Goal: Task Accomplishment & Management: Complete application form

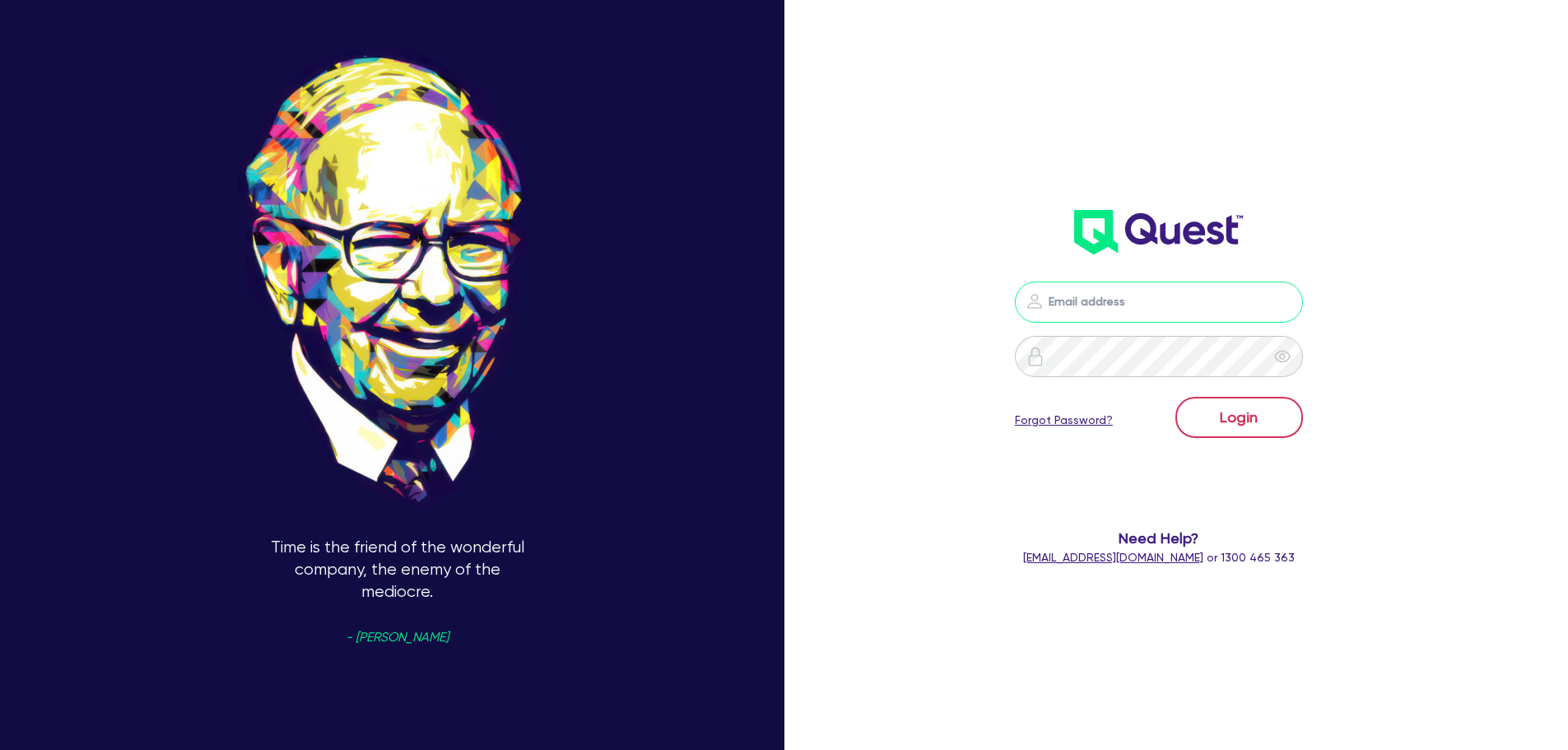
type input "[PERSON_NAME][EMAIL_ADDRESS][DOMAIN_NAME]"
click at [1258, 420] on button "Login" at bounding box center [1239, 417] width 128 height 41
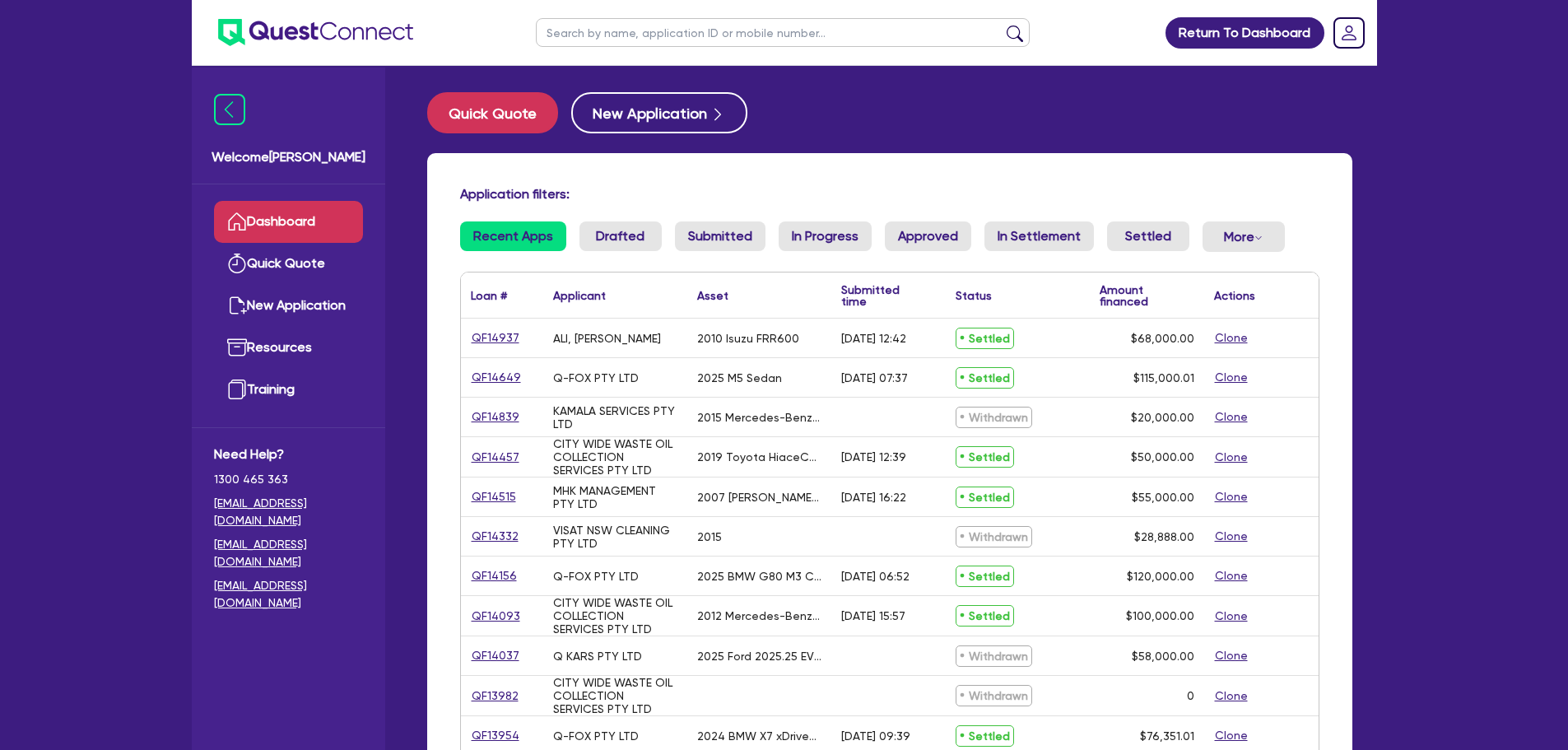
click at [496, 493] on link "QF14515" at bounding box center [494, 497] width 46 height 19
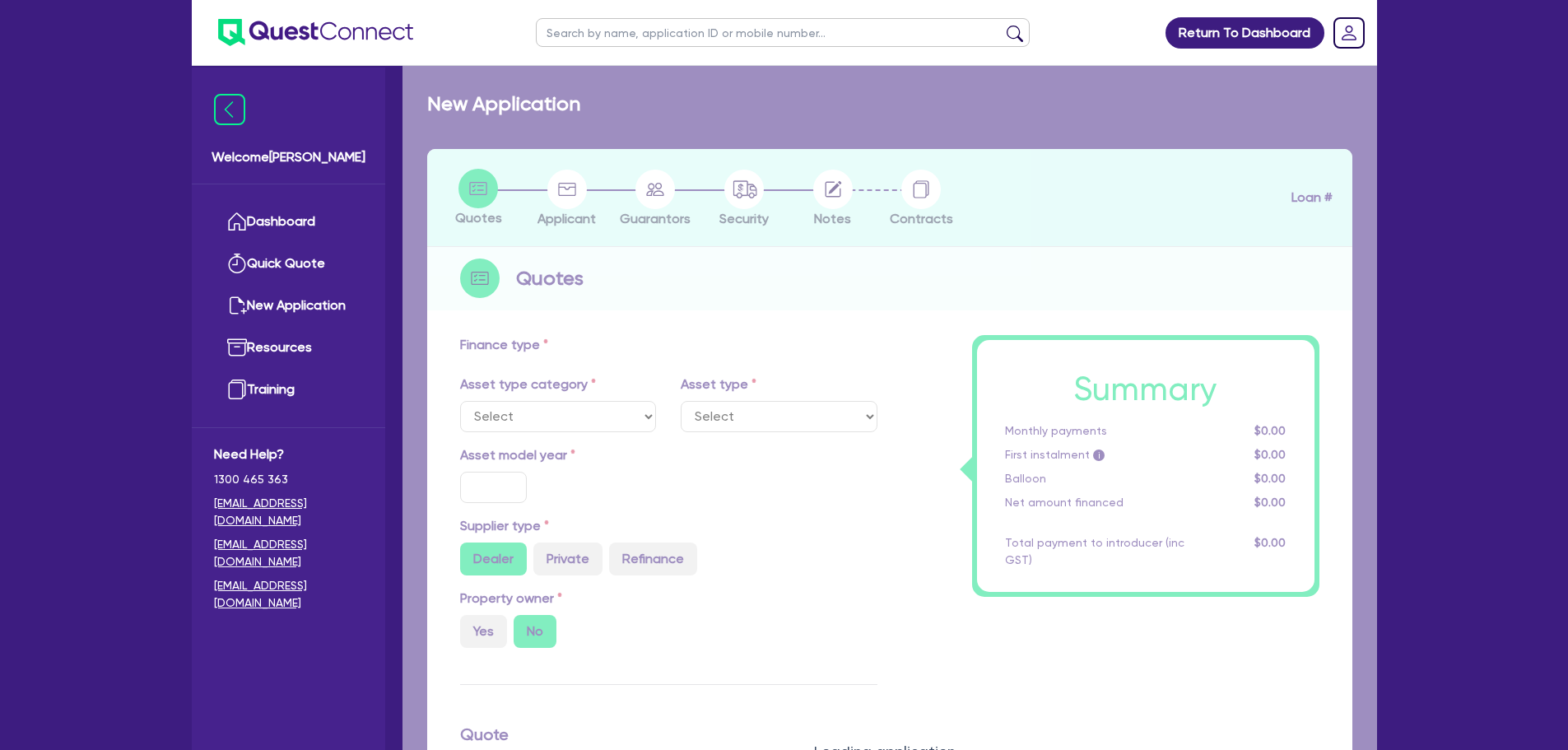
select select "PRIMARY_ASSETS"
type input "2007"
radio input "false"
radio input "true"
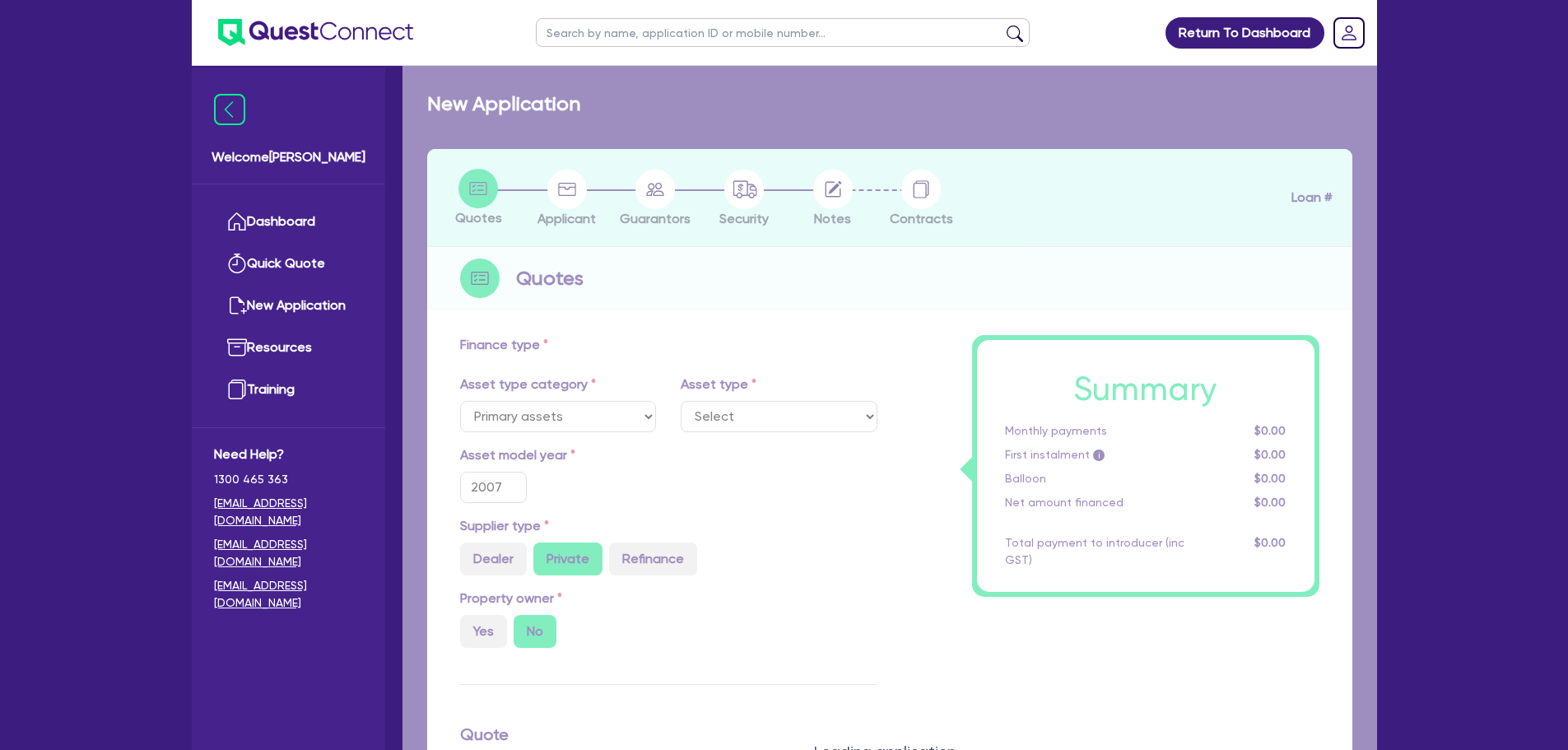
type input "55,000"
type input "5.5"
type input "3,025"
radio input "true"
type input "14.92"
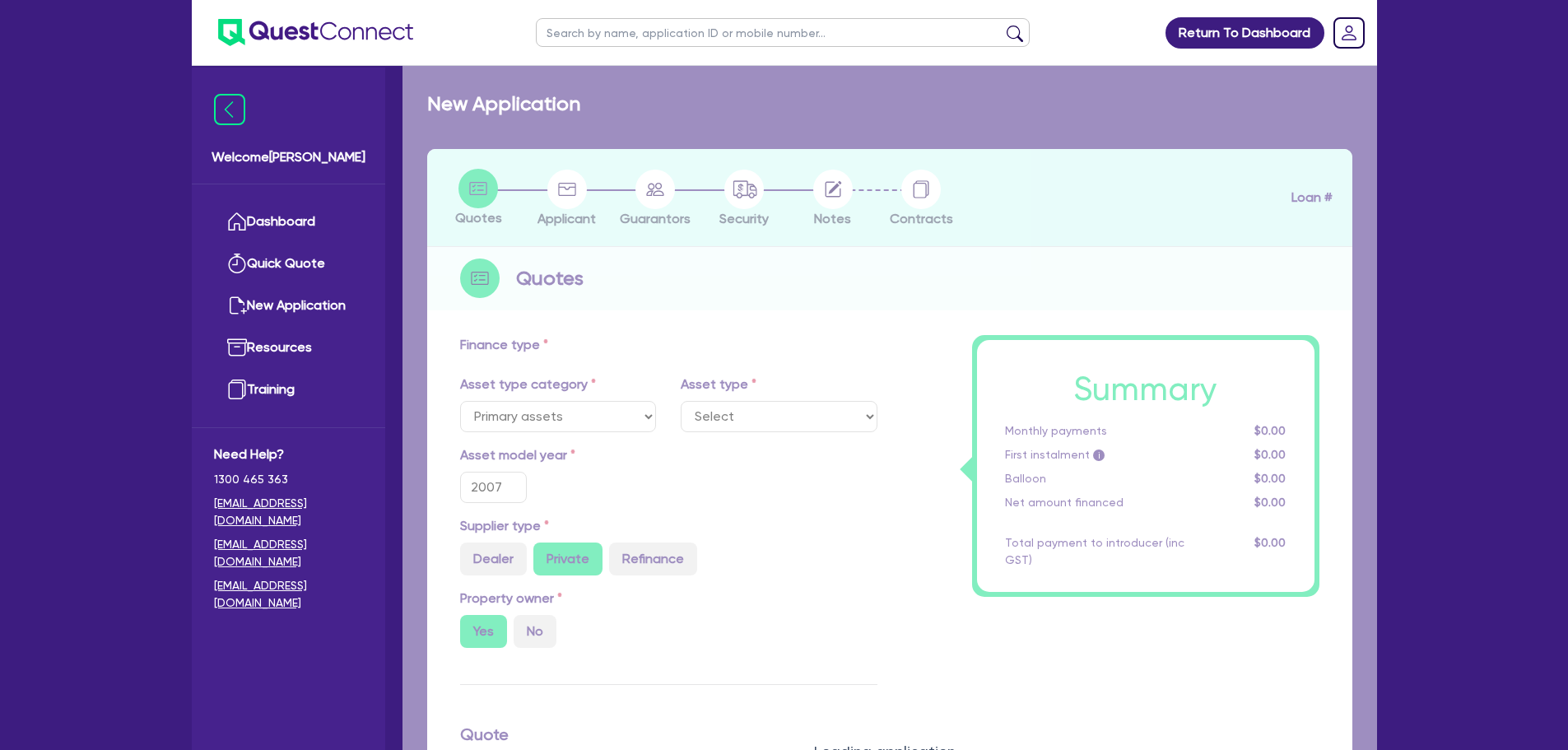
select select "TRAILERS"
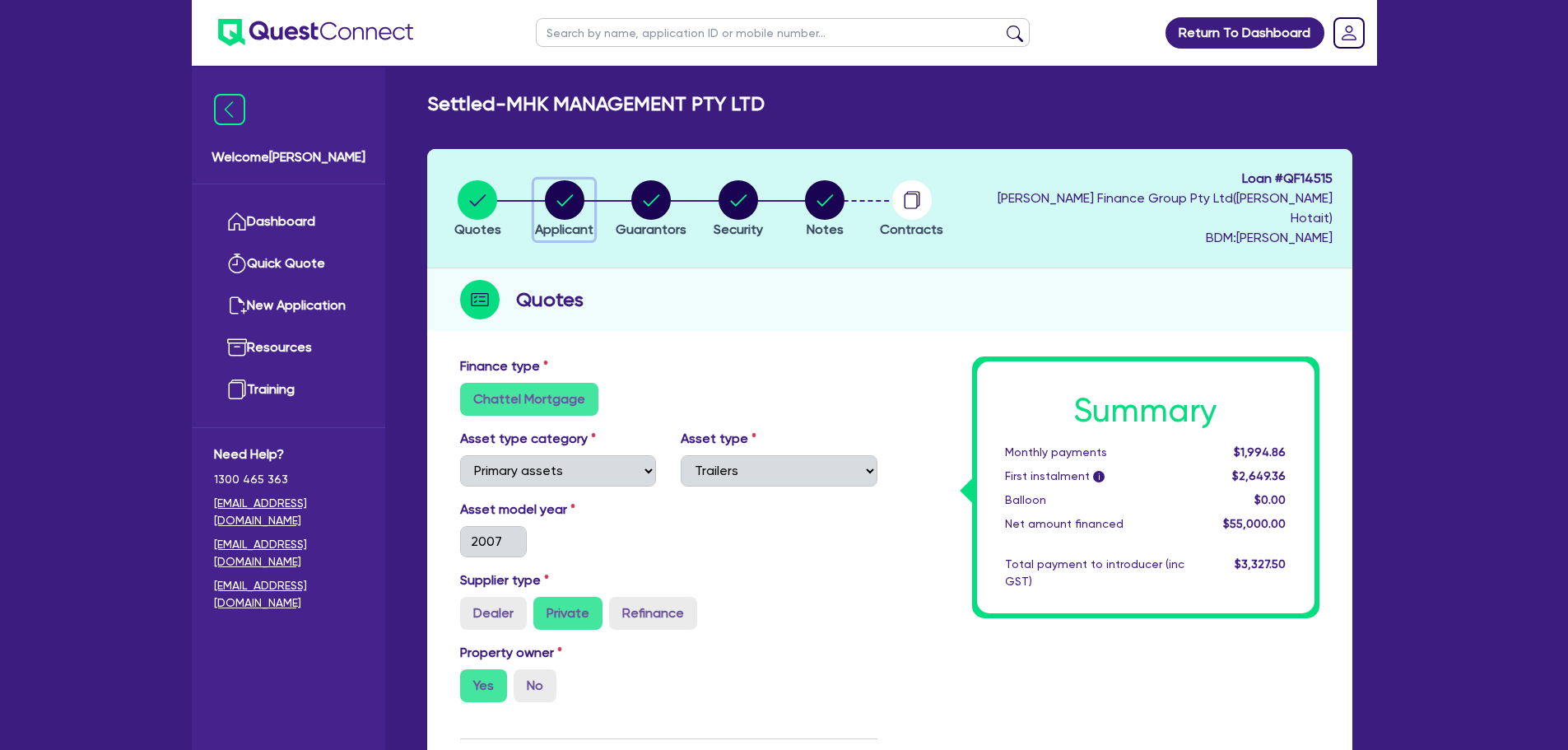
click at [575, 204] on circle "button" at bounding box center [565, 199] width 39 height 39
select select "COMPANY"
select select "TRANSPORT_WAREHOUSING"
select select "PASSENGERS_FREIGHT_TRANSPORT"
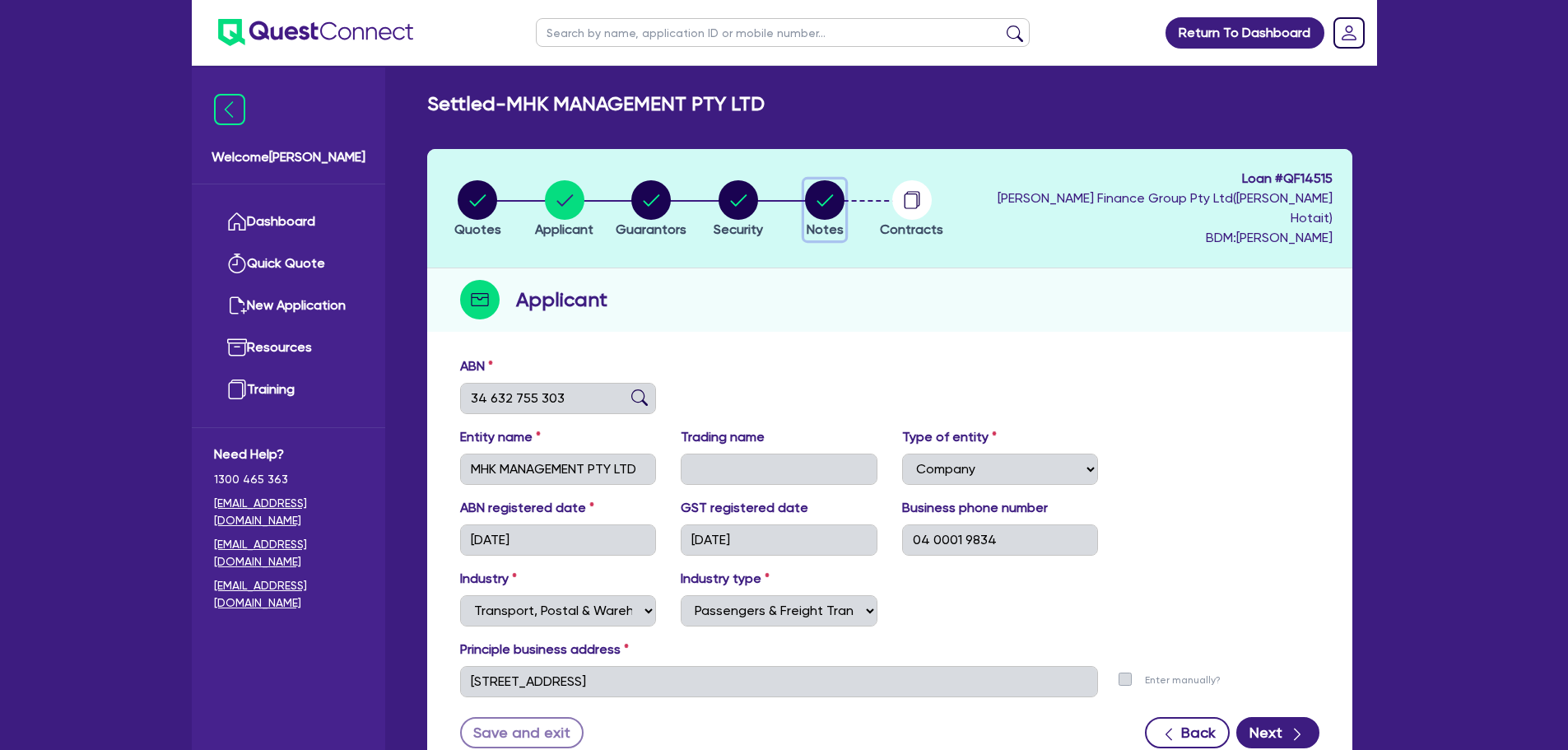
click at [843, 191] on circle "button" at bounding box center [824, 199] width 39 height 39
select select "Quest Finance - Platform Funding"
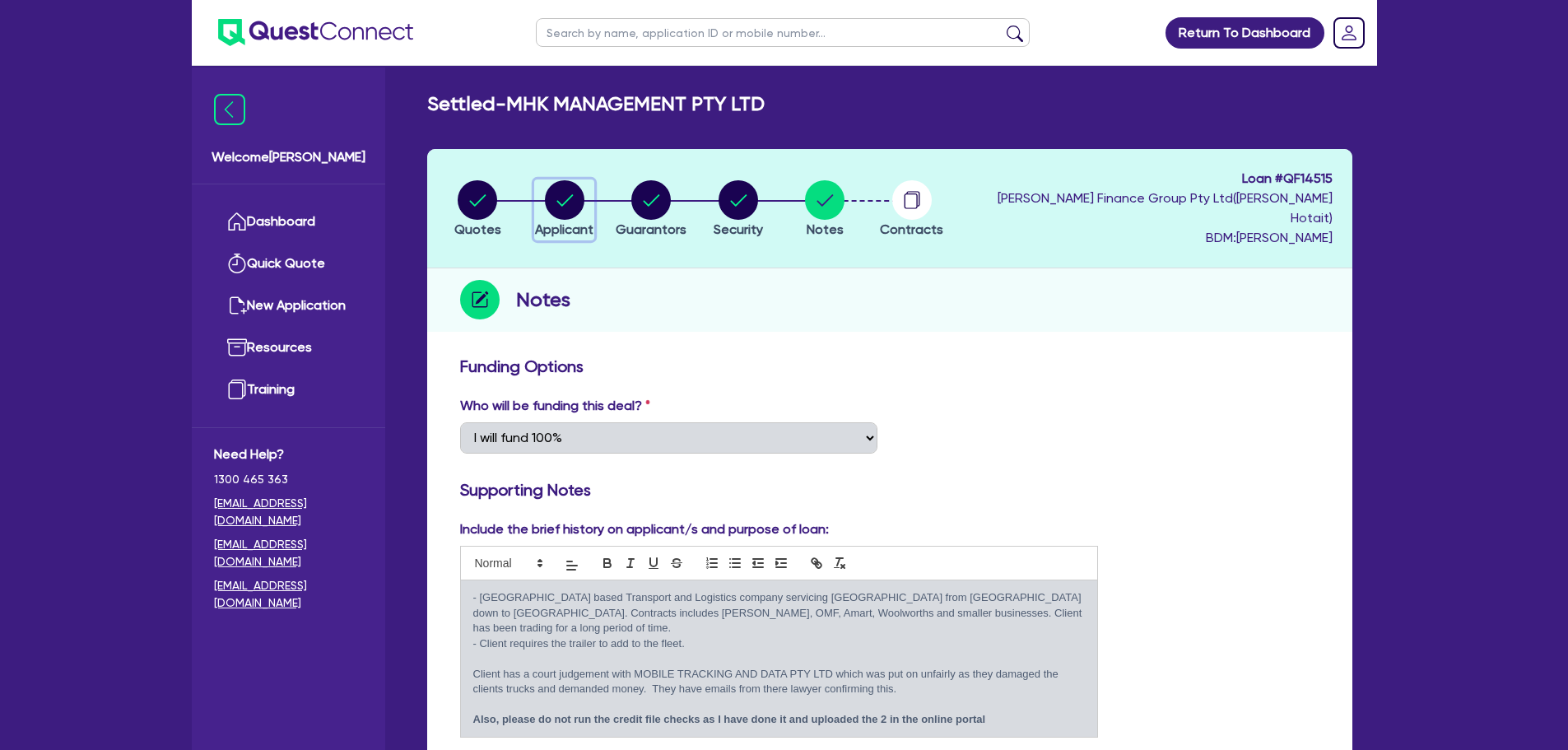
click at [557, 191] on circle "button" at bounding box center [565, 199] width 39 height 39
select select "COMPANY"
select select "TRANSPORT_WAREHOUSING"
select select "PASSENGERS_FREIGHT_TRANSPORT"
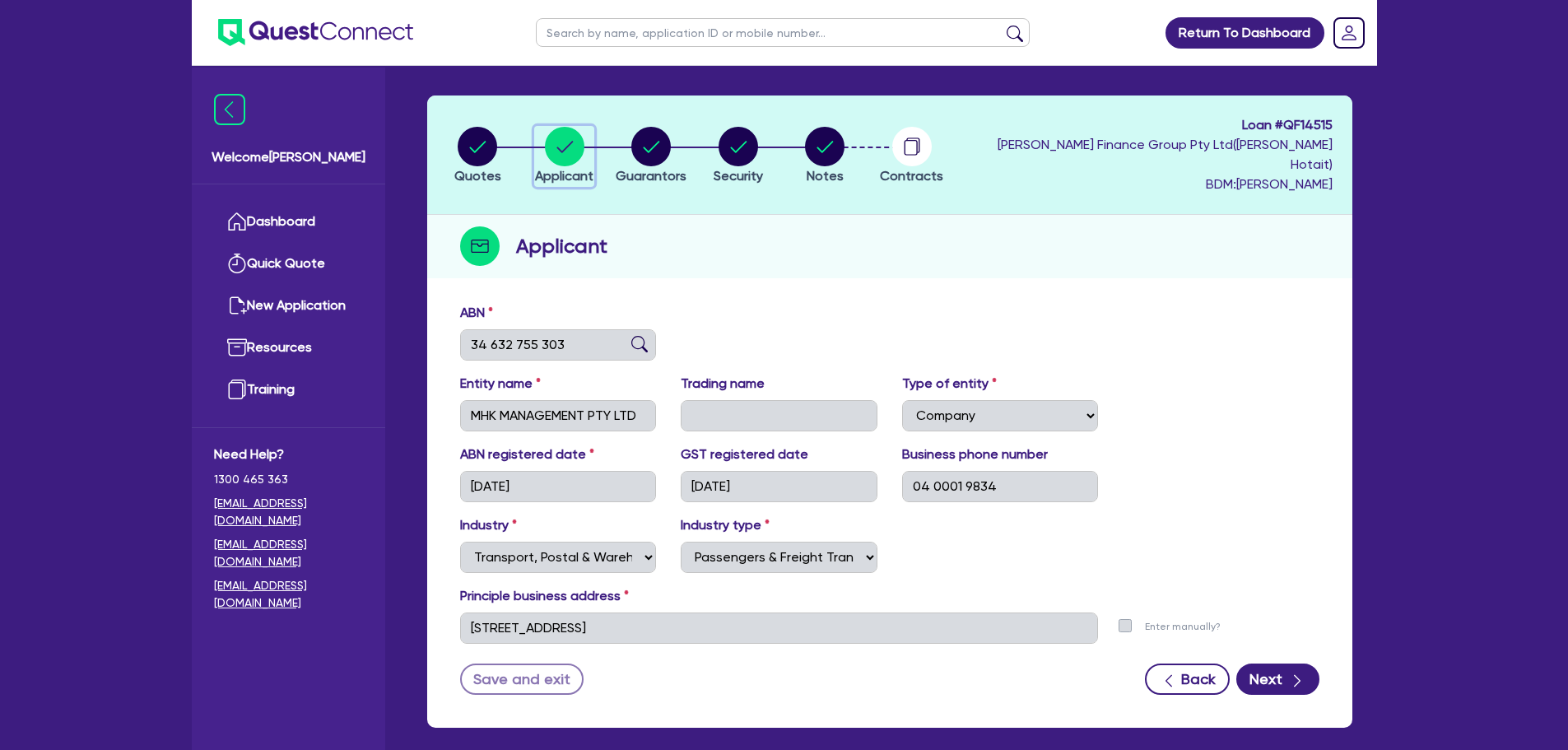
scroll to position [82, 0]
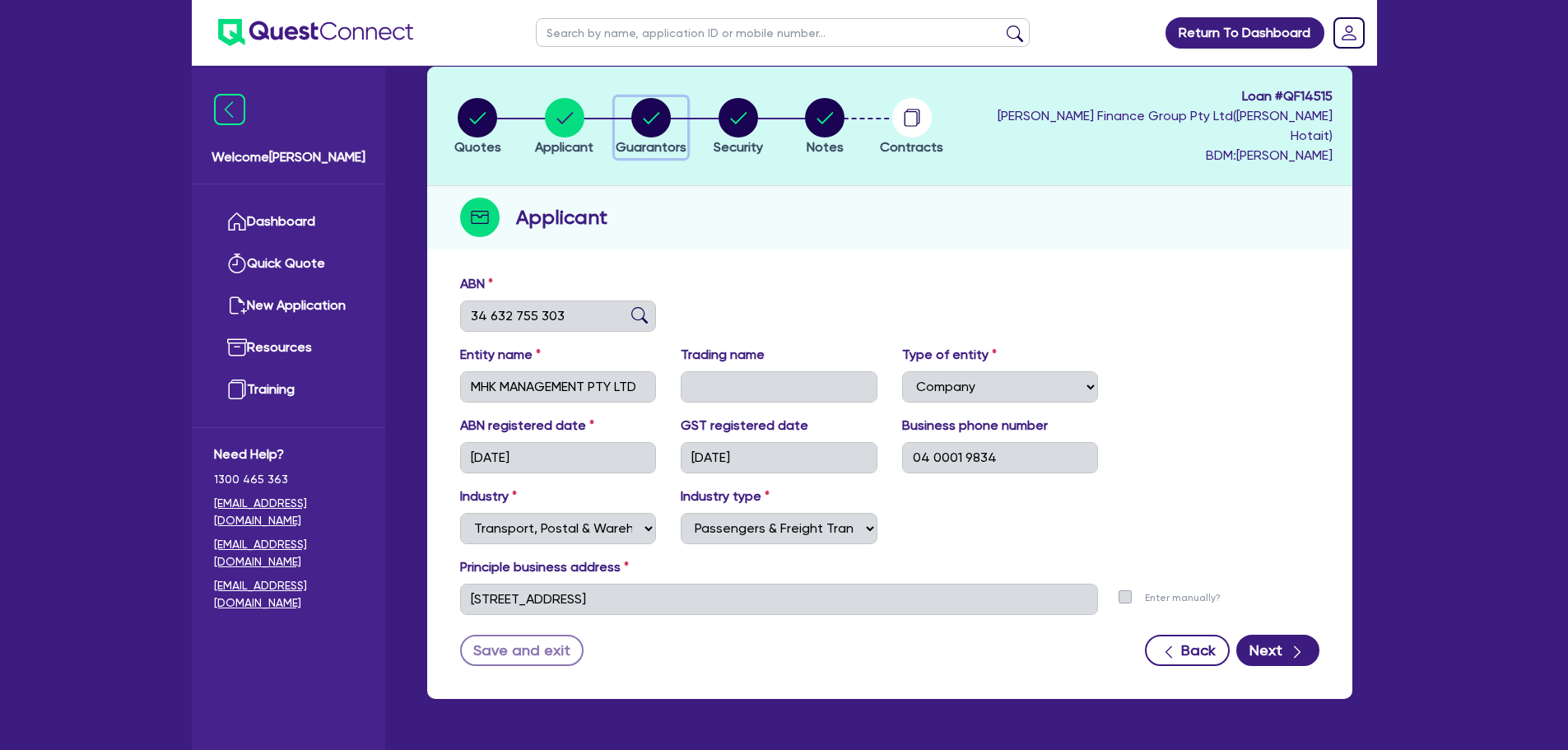
click at [651, 112] on icon "button" at bounding box center [652, 117] width 17 height 11
select select "MR"
select select "QLD"
select select "SINGLE"
select select "CASH"
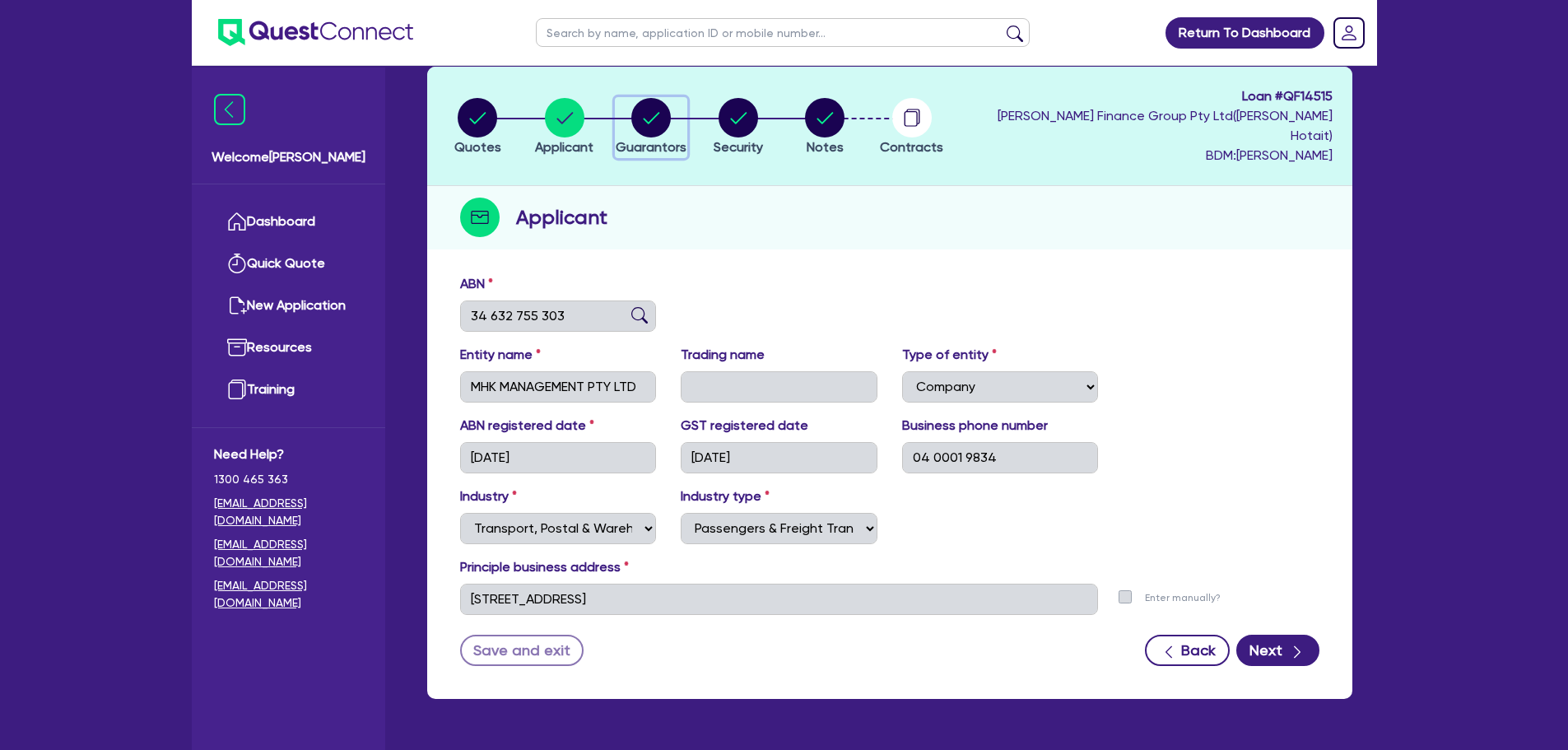
select select "PROPERTY"
select select "VEHICLE"
select select "TRUCK"
select select "MORTGAGE"
select select "VEHICLE_LOAN"
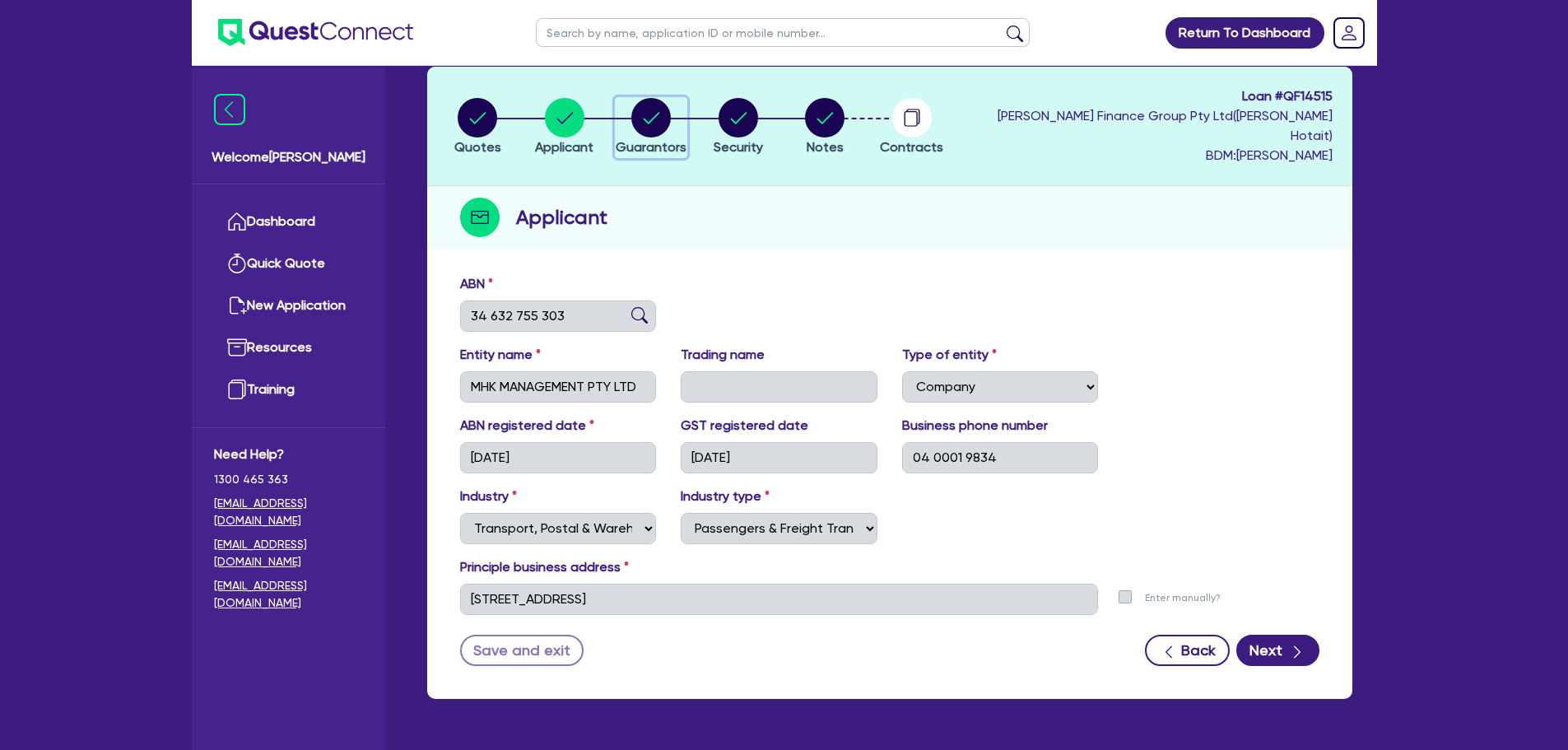
select select "VEHICLE_LOAN"
select select "OTHER"
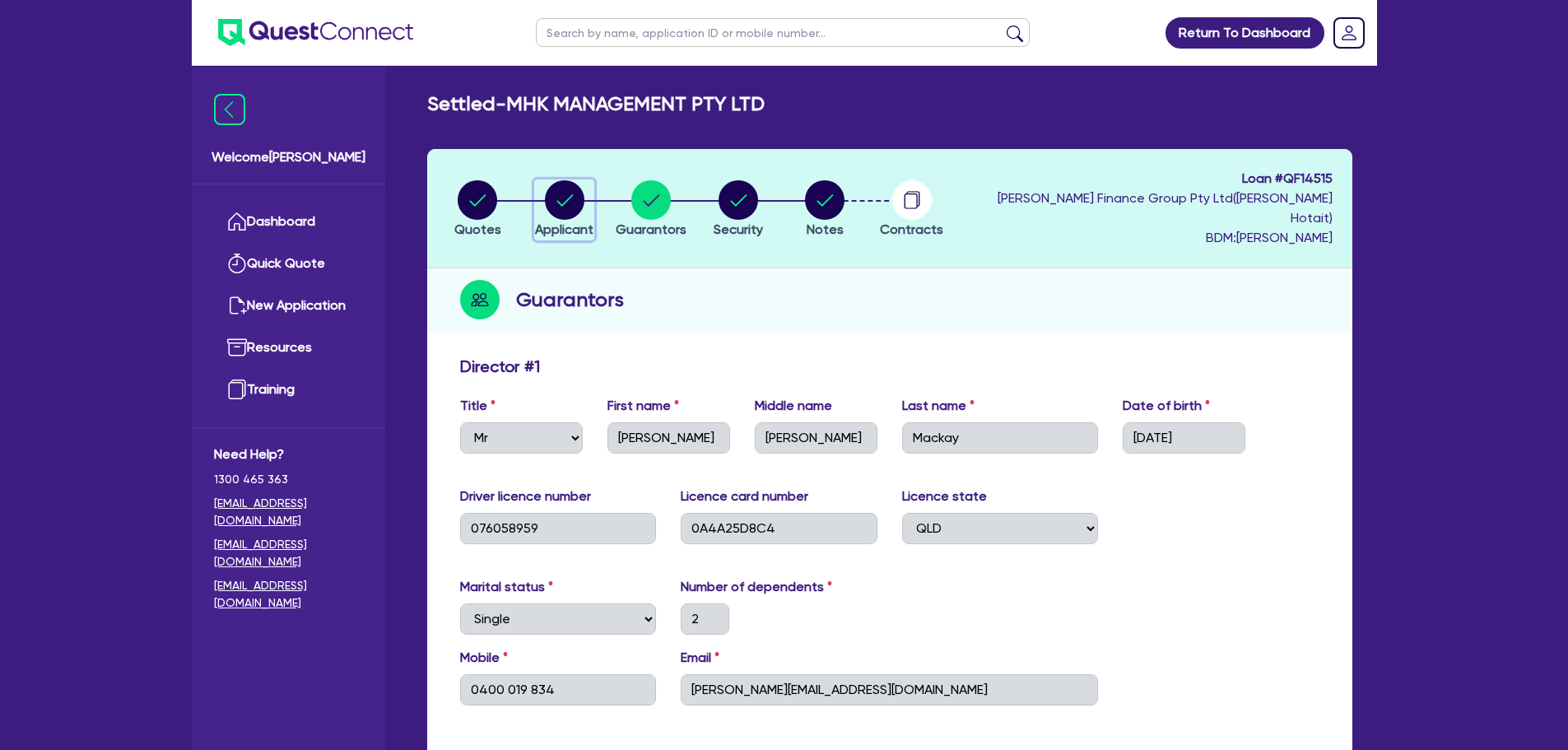
click at [574, 191] on circle "button" at bounding box center [565, 199] width 39 height 39
select select "COMPANY"
select select "TRANSPORT_WAREHOUSING"
select select "PASSENGERS_FREIGHT_TRANSPORT"
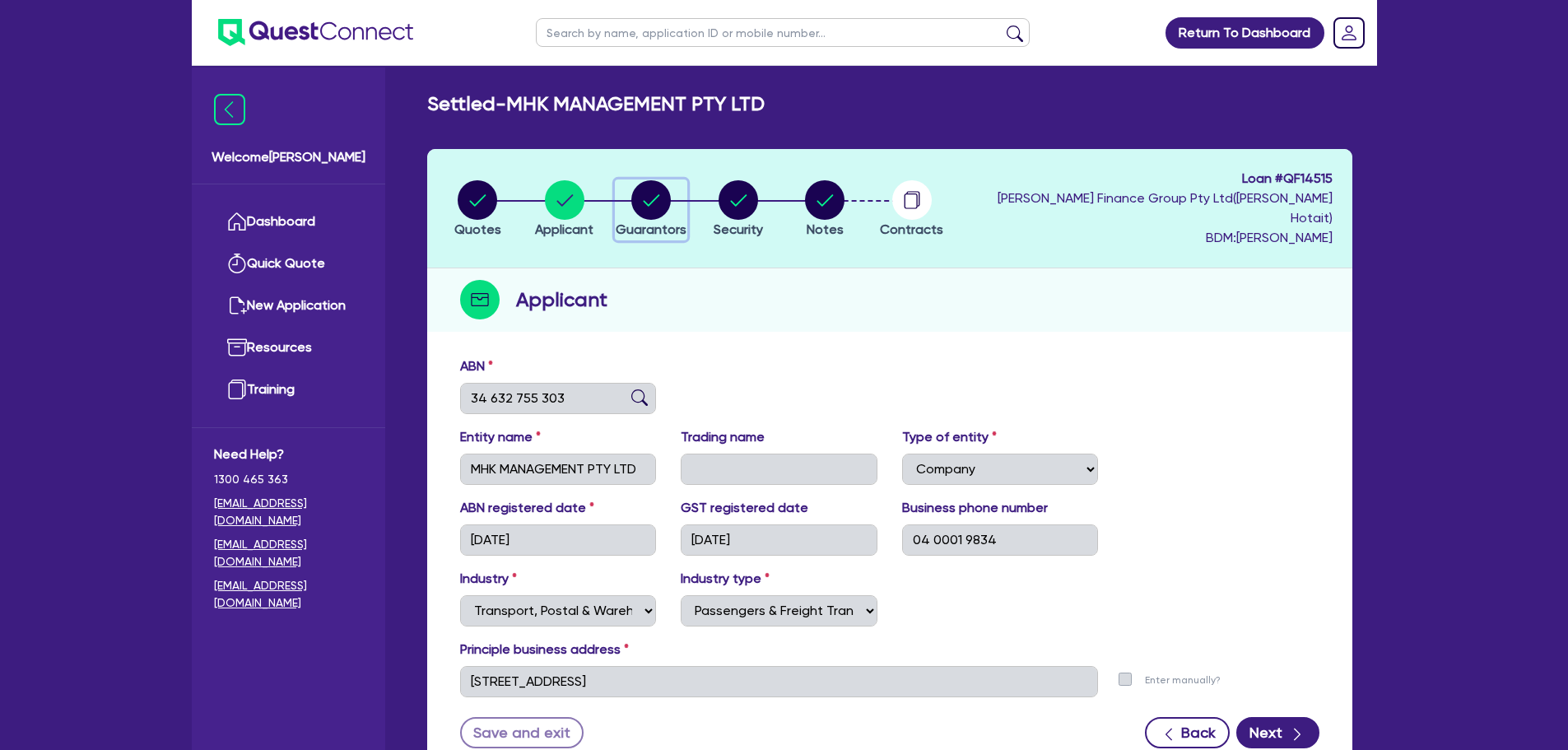
drag, startPoint x: 655, startPoint y: 194, endPoint x: 748, endPoint y: 303, distance: 143.3
click at [659, 197] on icon "button" at bounding box center [650, 199] width 39 height 39
select select "MR"
select select "QLD"
select select "SINGLE"
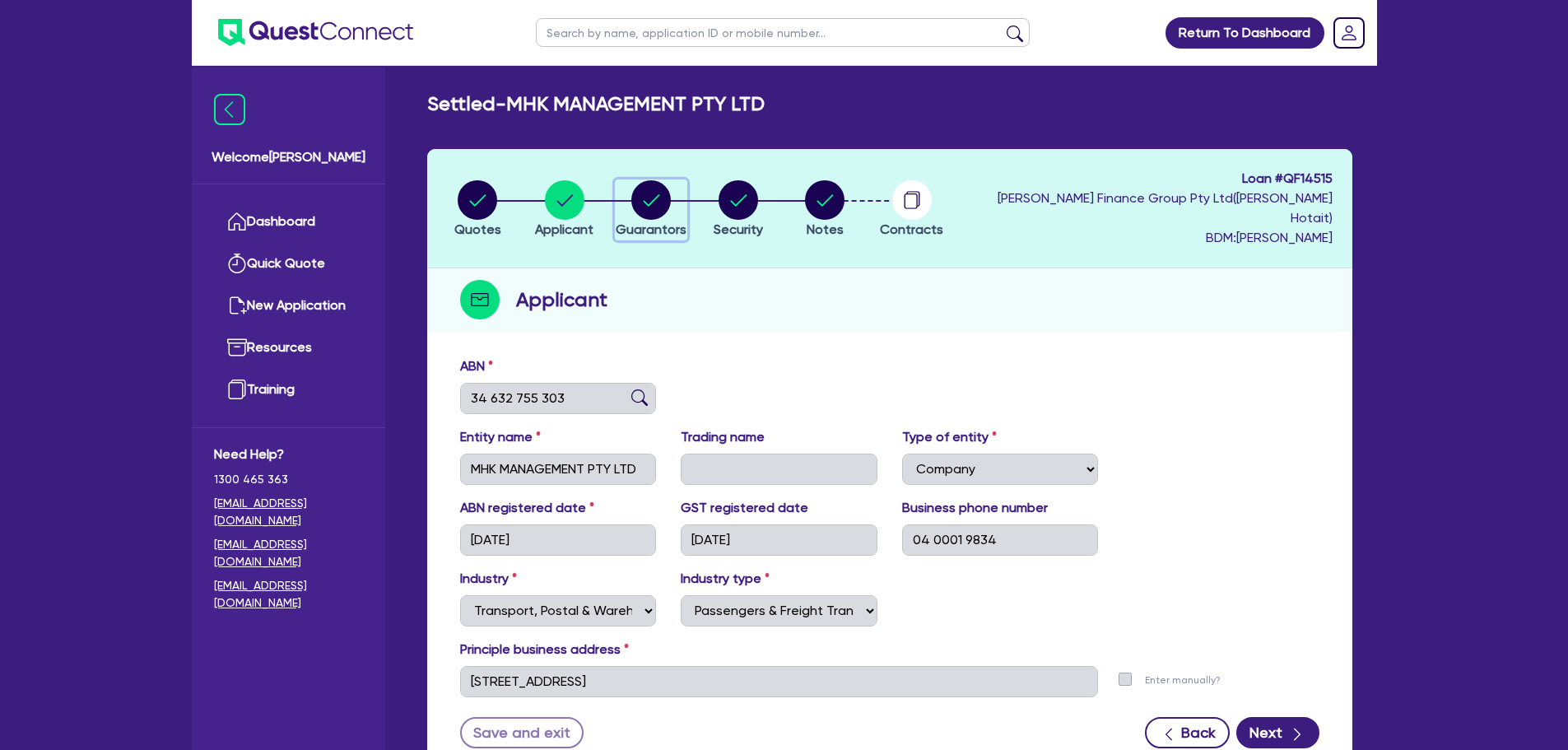
select select "CASH"
select select "PROPERTY"
select select "VEHICLE"
select select "TRUCK"
select select "MORTGAGE"
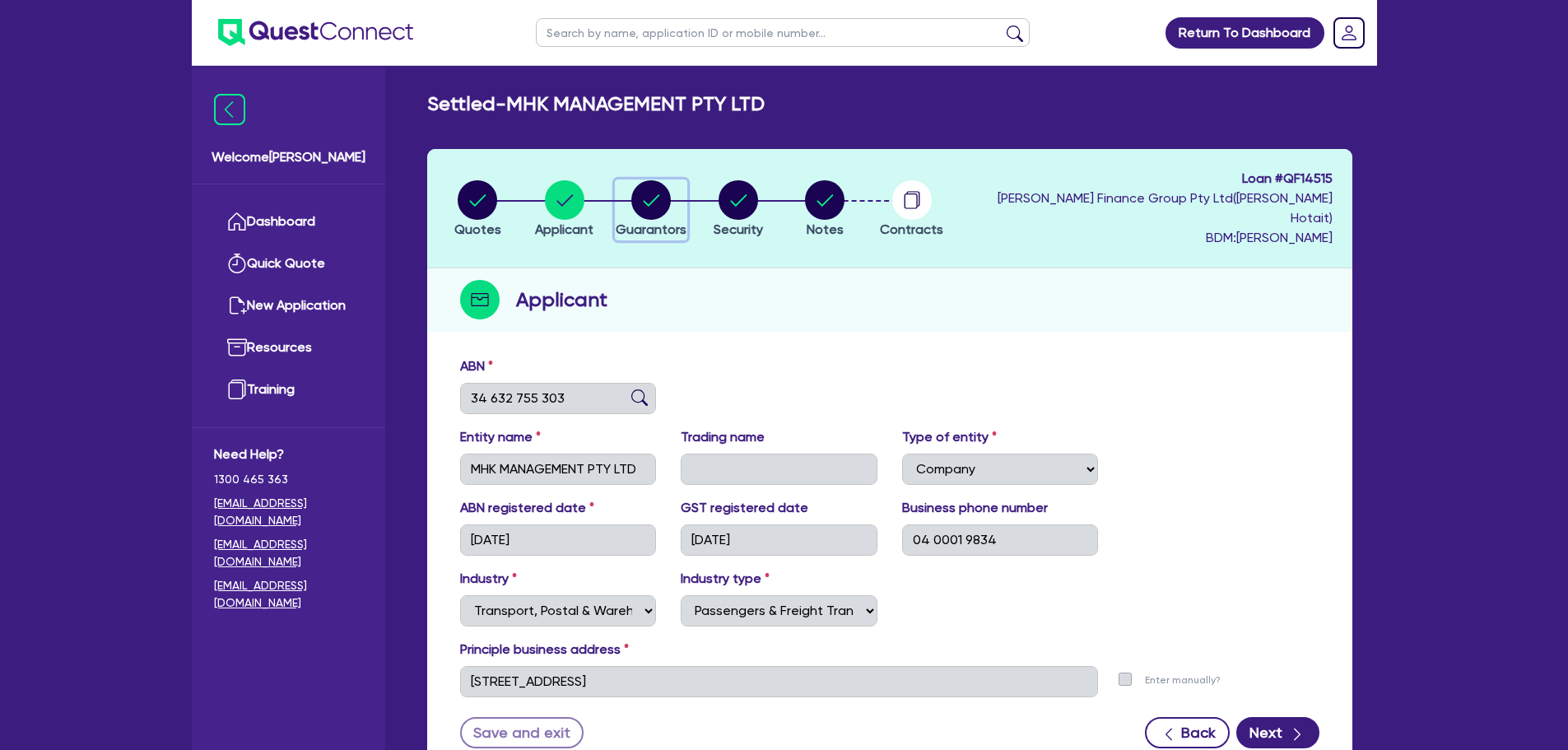
select select "VEHICLE_LOAN"
select select "OTHER"
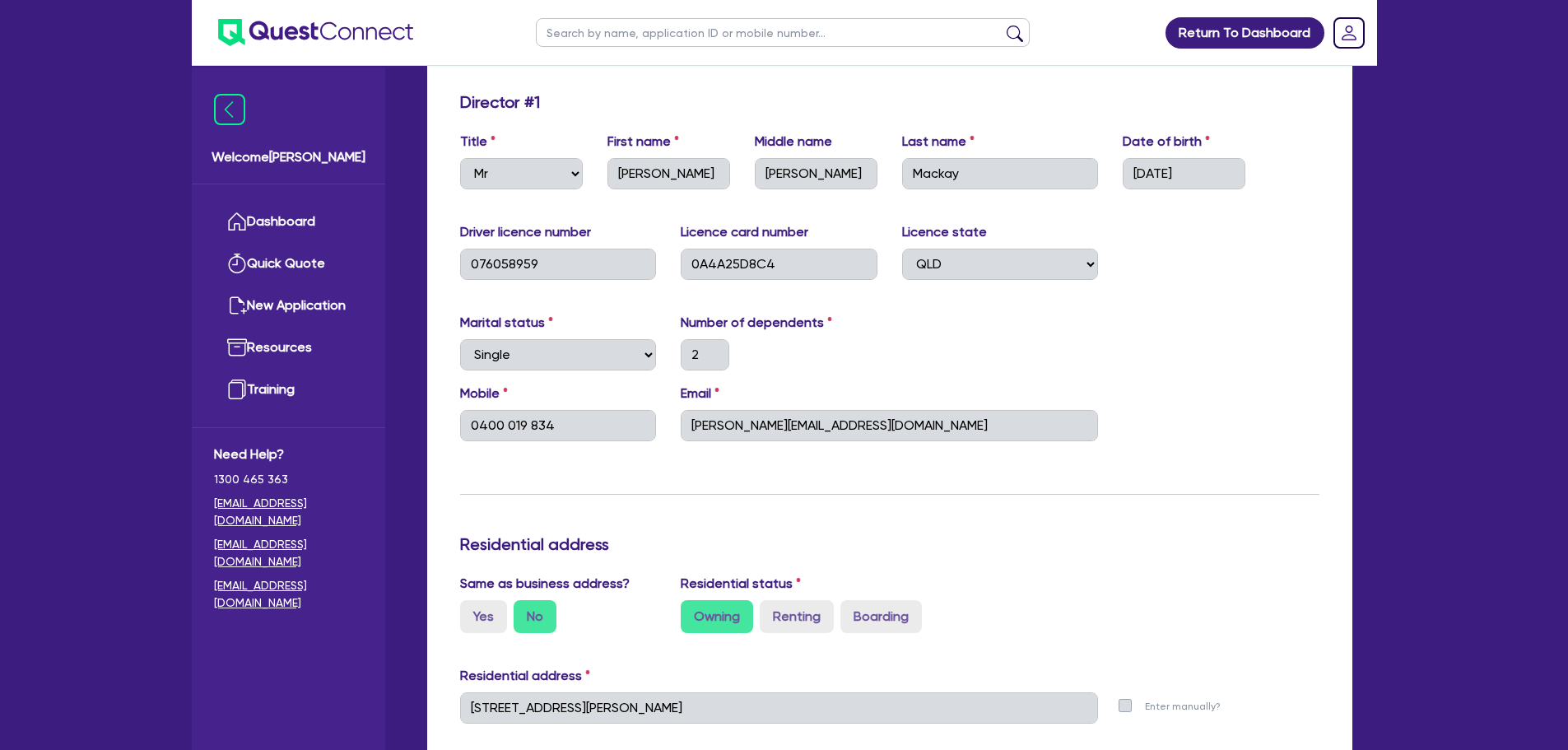
scroll to position [412, 0]
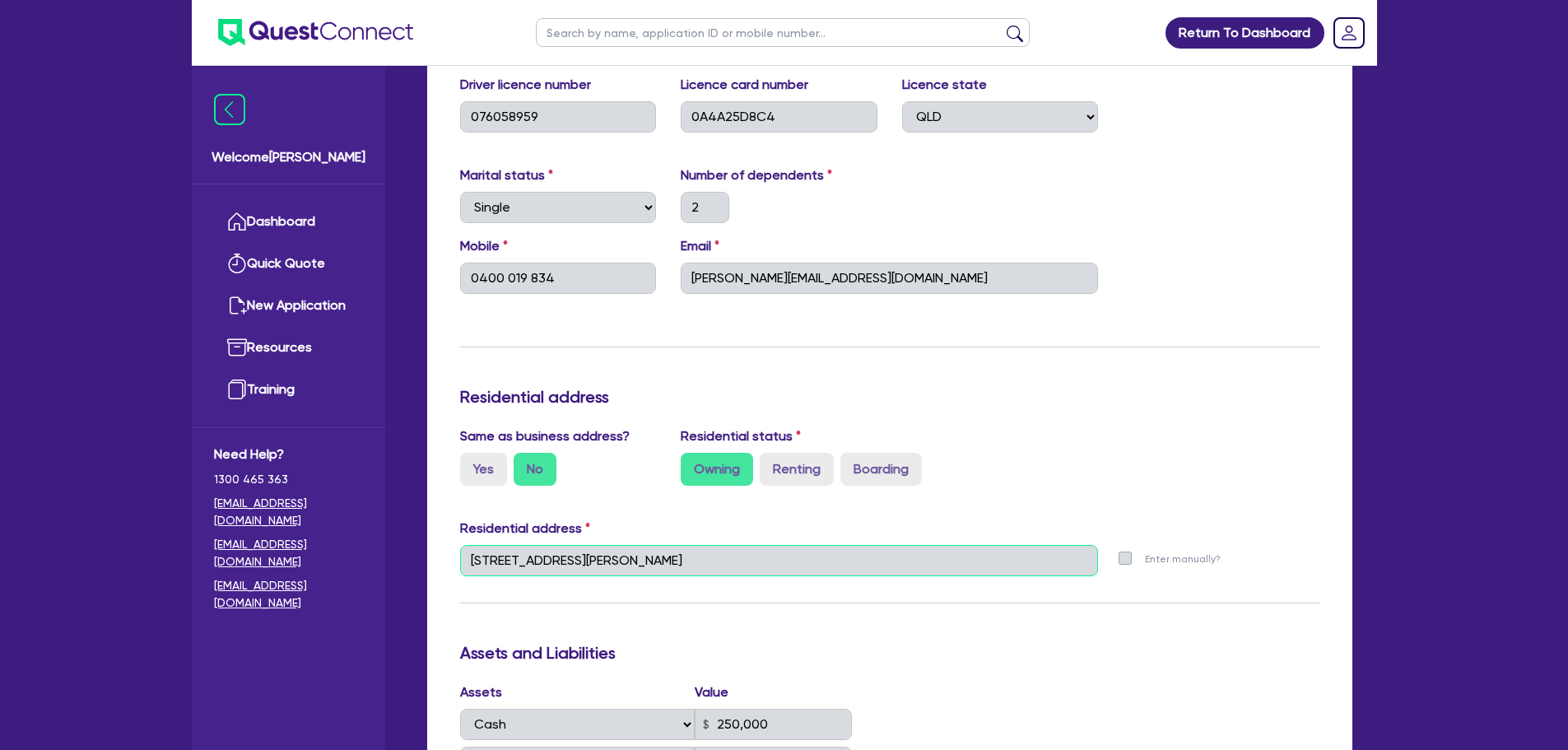
drag, startPoint x: 733, startPoint y: 540, endPoint x: 919, endPoint y: 420, distance: 221.4
